Goal: Task Accomplishment & Management: Use online tool/utility

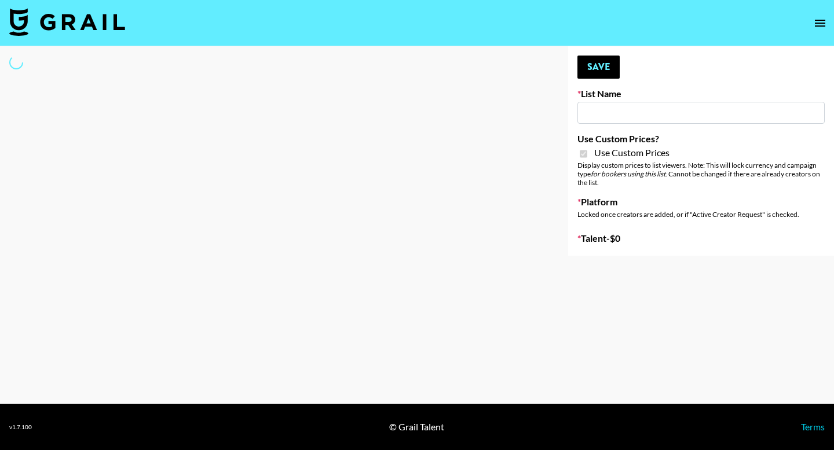
type input "Fellowers x rail | NYFW | FaceApp Collaboration | IG | s"
checkbox input "true"
select select "Brand"
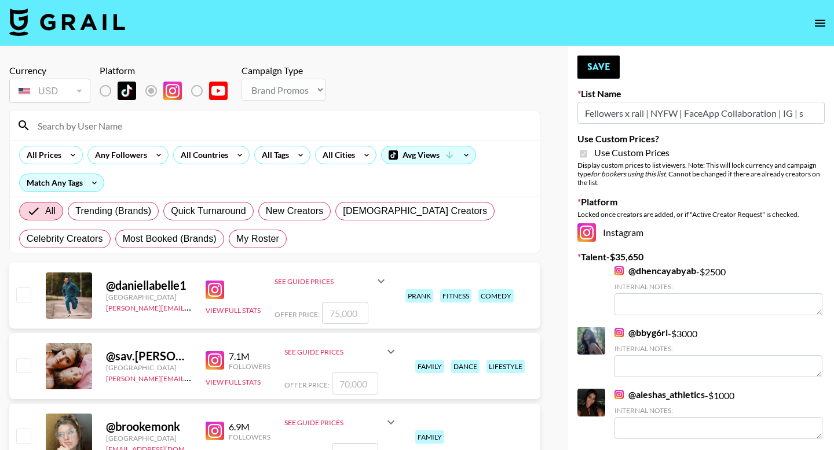
click at [291, 132] on input at bounding box center [282, 125] width 502 height 19
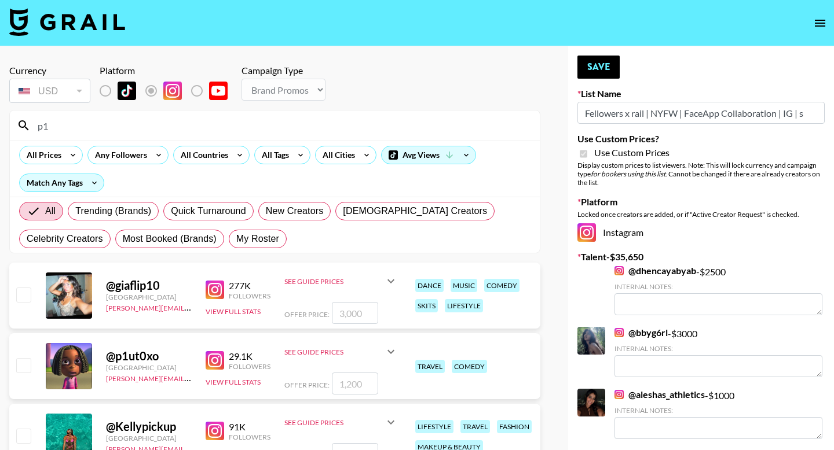
type input "p1"
click at [25, 369] on input "checkbox" at bounding box center [23, 365] width 14 height 14
checkbox input "true"
type input "1200"
click at [594, 65] on button "Save" at bounding box center [598, 67] width 42 height 23
